Goal: Entertainment & Leisure: Consume media (video, audio)

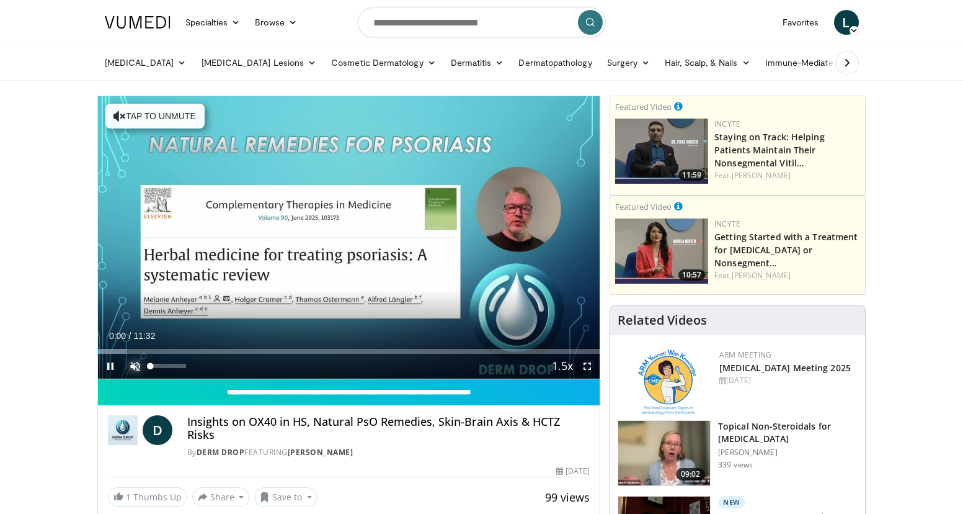
click at [132, 365] on span "Video Player" at bounding box center [135, 366] width 25 height 25
drag, startPoint x: 187, startPoint y: 365, endPoint x: 178, endPoint y: 364, distance: 9.5
click at [178, 364] on div "Volume Level" at bounding box center [164, 366] width 27 height 4
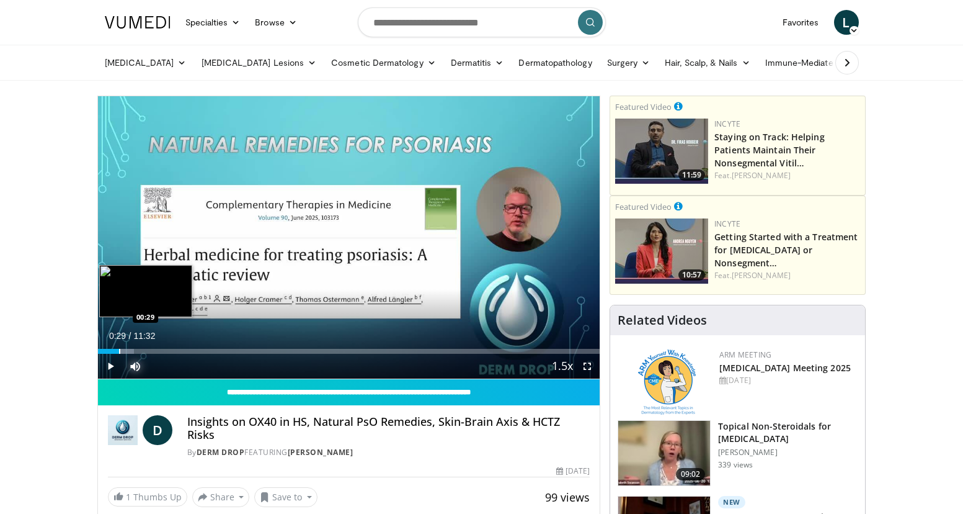
drag, startPoint x: 104, startPoint y: 347, endPoint x: 118, endPoint y: 347, distance: 14.3
click at [118, 347] on div "Loaded : 7.22% 00:29 00:29" at bounding box center [349, 348] width 502 height 12
drag, startPoint x: 125, startPoint y: 354, endPoint x: 140, endPoint y: 353, distance: 14.9
click at [140, 354] on div "Current Time 0:36 / Duration 11:32 Pause Skip Backward Skip Forward Mute 100% L…" at bounding box center [349, 366] width 502 height 25
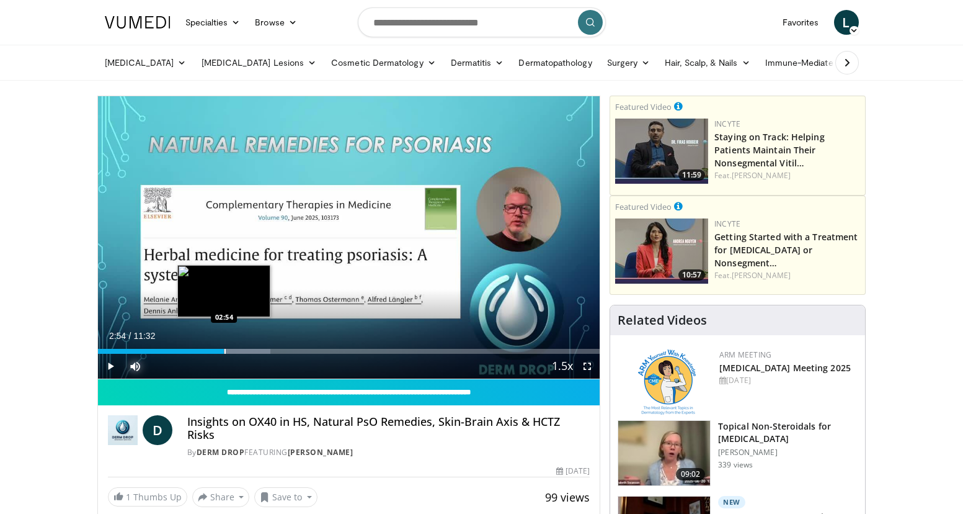
drag, startPoint x: 132, startPoint y: 352, endPoint x: 224, endPoint y: 352, distance: 91.8
click at [225, 352] on div "Progress Bar" at bounding box center [225, 351] width 1 height 5
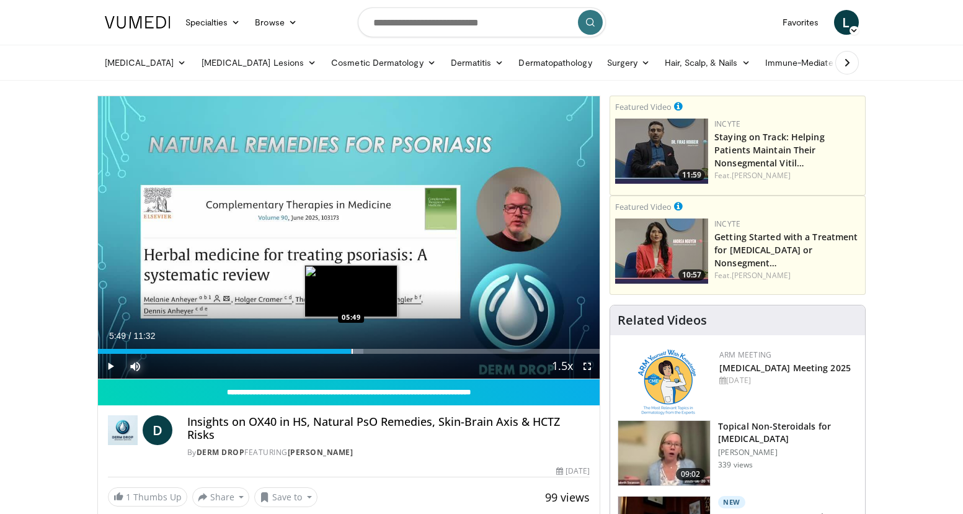
drag, startPoint x: 226, startPoint y: 350, endPoint x: 351, endPoint y: 351, distance: 125.3
click at [352, 351] on div "Progress Bar" at bounding box center [352, 351] width 1 height 5
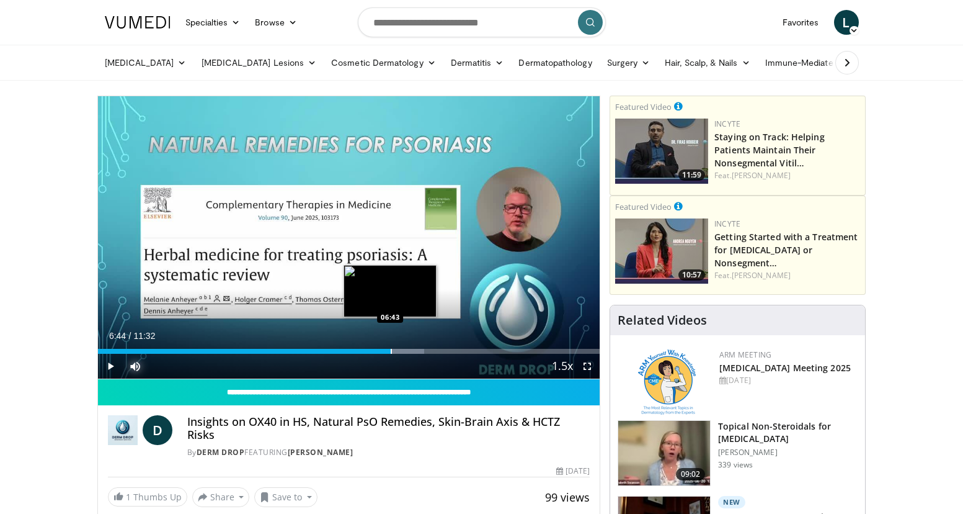
drag, startPoint x: 367, startPoint y: 350, endPoint x: 391, endPoint y: 350, distance: 24.2
click at [391, 350] on div "Progress Bar" at bounding box center [391, 351] width 1 height 5
drag, startPoint x: 393, startPoint y: 349, endPoint x: 411, endPoint y: 349, distance: 18.0
click at [412, 349] on div "Progress Bar" at bounding box center [412, 351] width 1 height 5
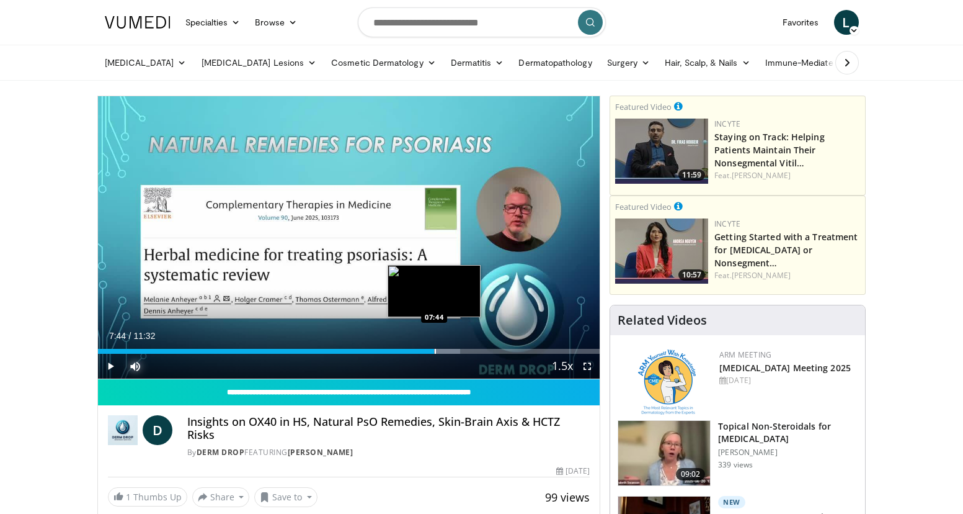
drag, startPoint x: 411, startPoint y: 349, endPoint x: 435, endPoint y: 348, distance: 23.6
click at [435, 349] on div "Progress Bar" at bounding box center [435, 351] width 1 height 5
drag, startPoint x: 435, startPoint y: 348, endPoint x: 464, endPoint y: 346, distance: 29.3
click at [464, 346] on div "Loaded : 74.46% 08:25 08:25" at bounding box center [349, 348] width 502 height 12
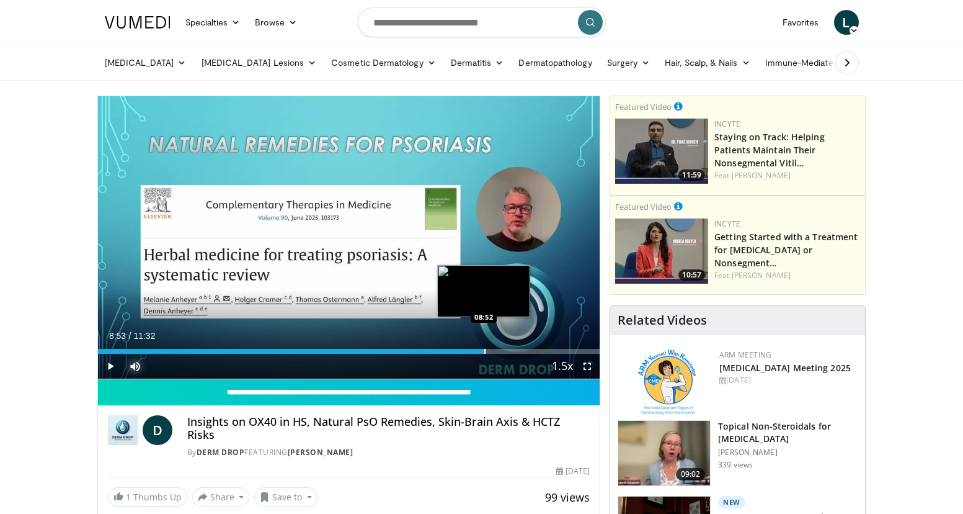
drag, startPoint x: 464, startPoint y: 353, endPoint x: 484, endPoint y: 353, distance: 20.5
click at [484, 353] on div "Progress Bar" at bounding box center [484, 351] width 1 height 5
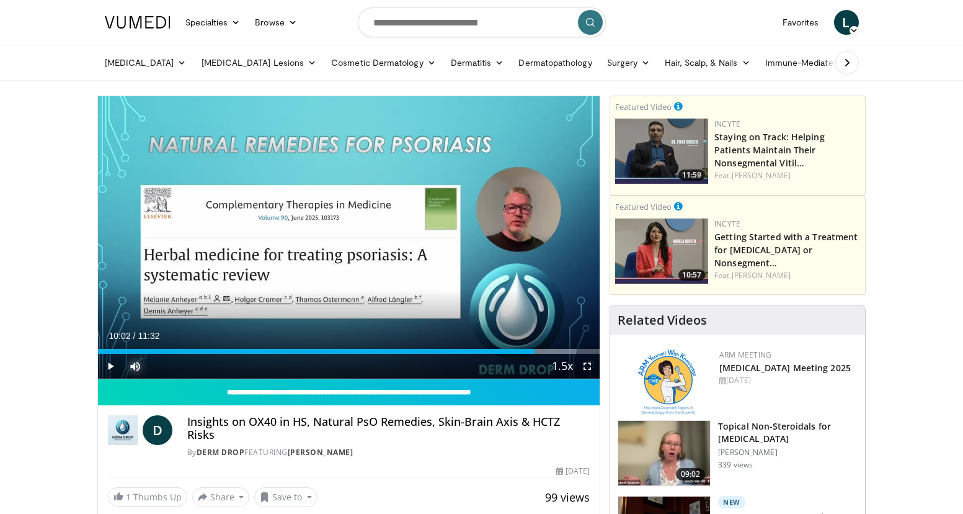
drag, startPoint x: 489, startPoint y: 353, endPoint x: 535, endPoint y: 354, distance: 45.9
click at [535, 354] on div "Current Time 10:02 / Duration 11:32 Play Skip Backward Skip Forward Mute 100% L…" at bounding box center [349, 366] width 502 height 25
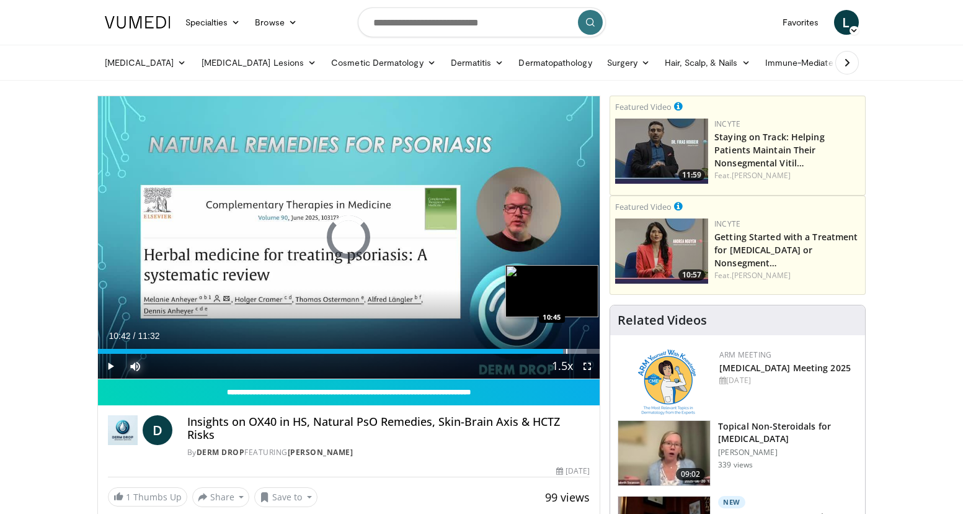
drag, startPoint x: 536, startPoint y: 352, endPoint x: 567, endPoint y: 352, distance: 31.0
click at [567, 352] on div "Loaded : 97.37% 10:44 10:45" at bounding box center [349, 351] width 502 height 5
